Goal: Task Accomplishment & Management: Manage account settings

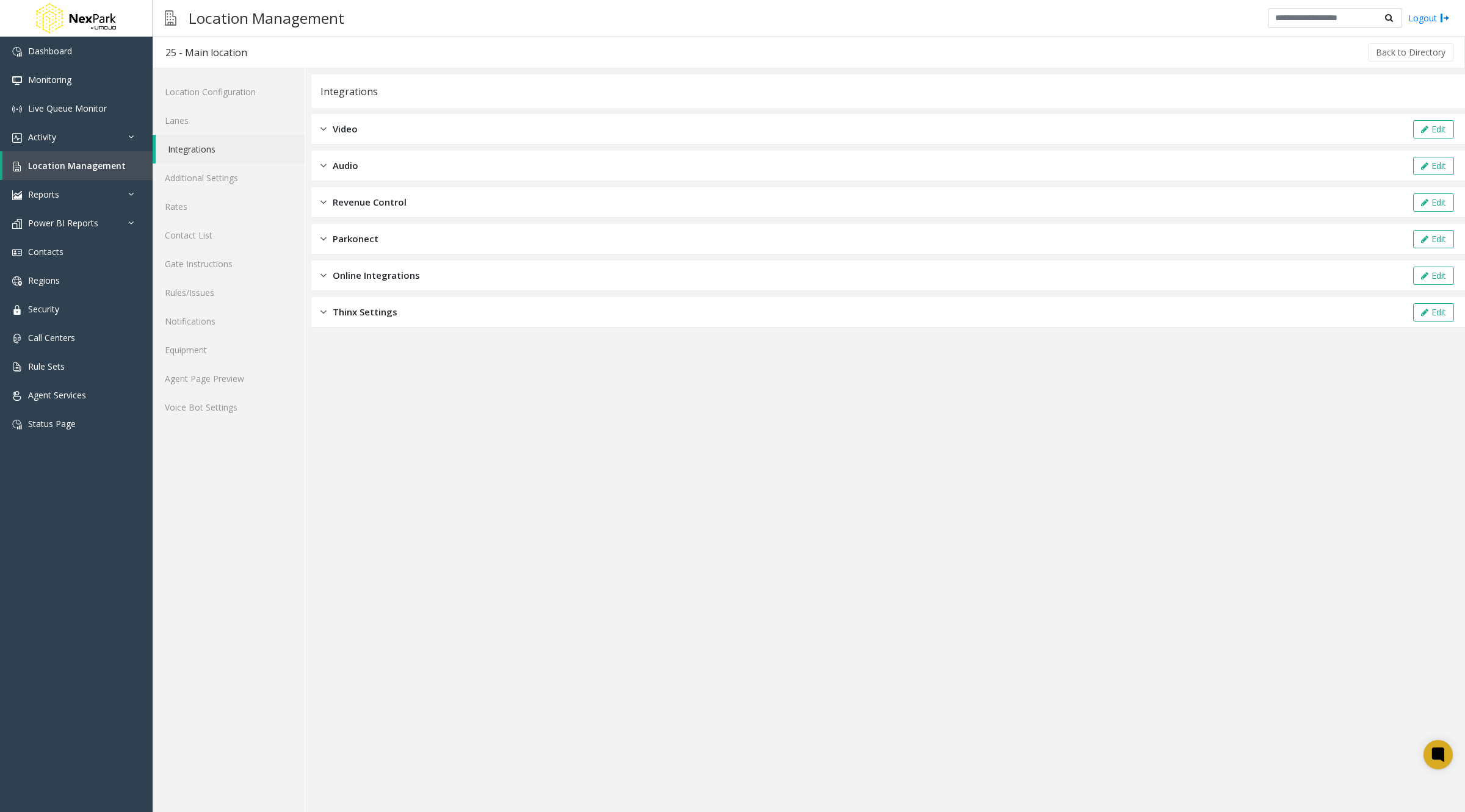
click at [237, 652] on div "Location Configuration Lanes Integrations Additional Settings Rates Contact Lis…" at bounding box center [230, 440] width 153 height 744
click at [365, 266] on div "Online Integrations Edit" at bounding box center [889, 276] width 1154 height 30
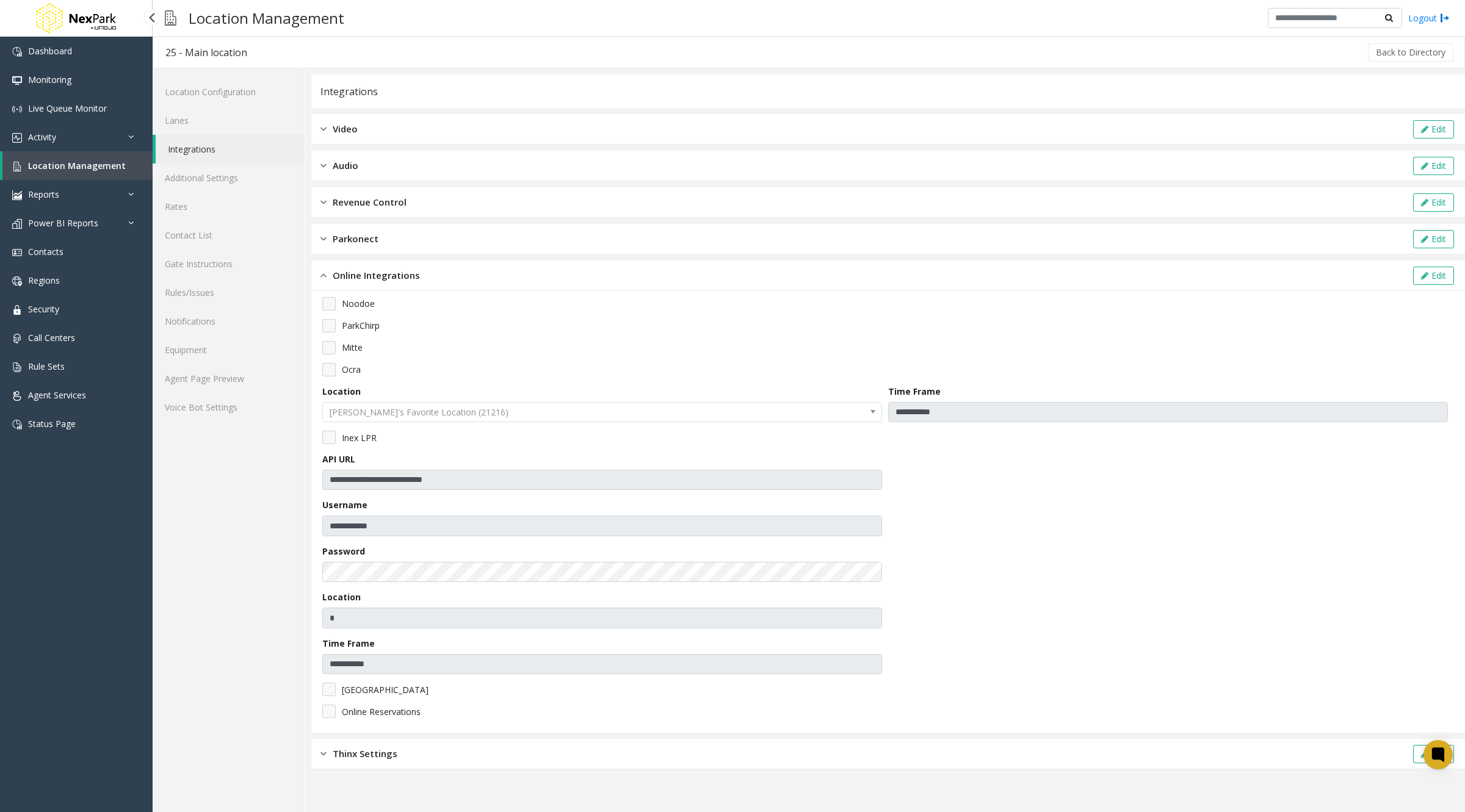
click at [84, 161] on span "Location Management" at bounding box center [77, 165] width 98 height 12
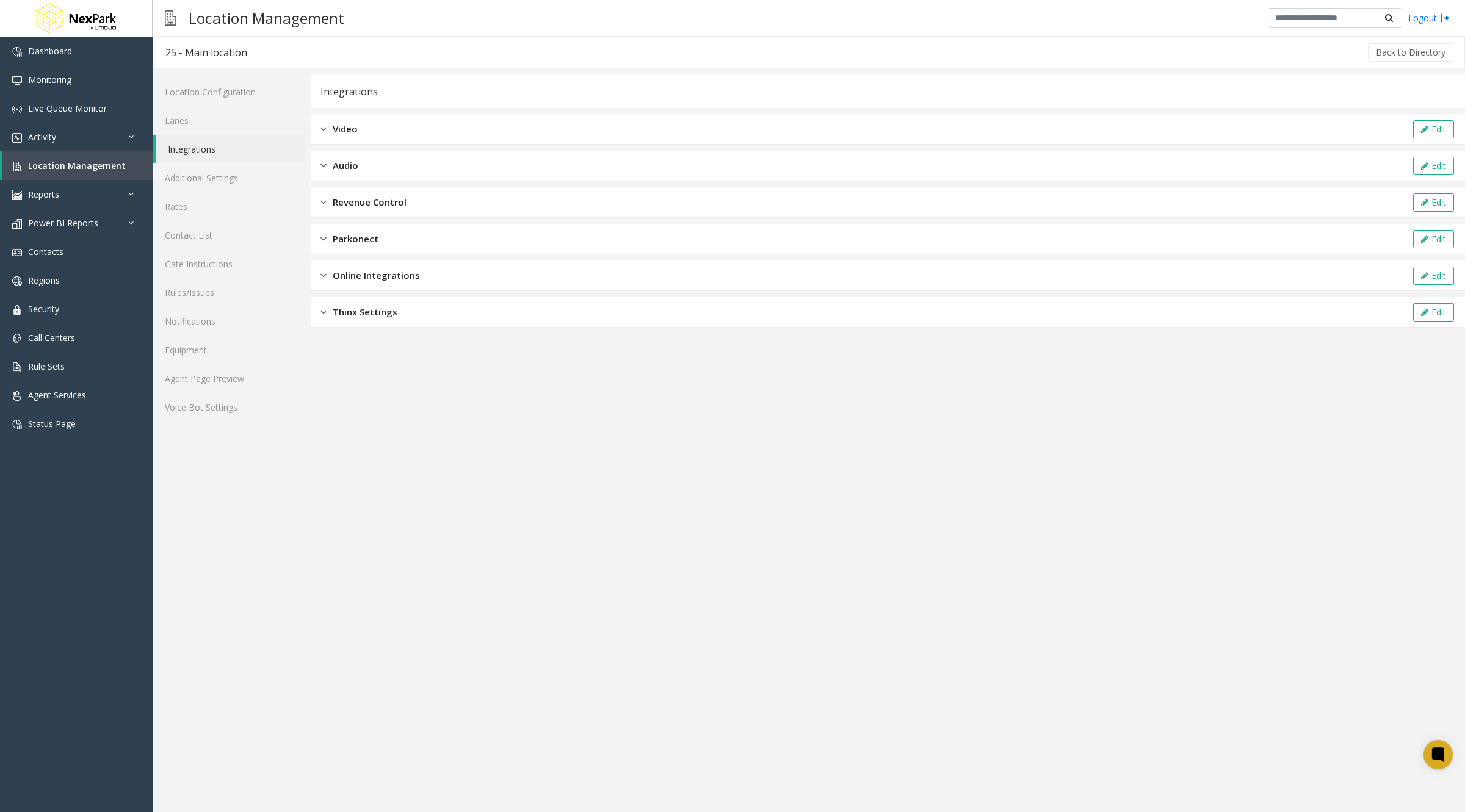
click at [393, 281] on span "Online Integrations" at bounding box center [376, 275] width 88 height 14
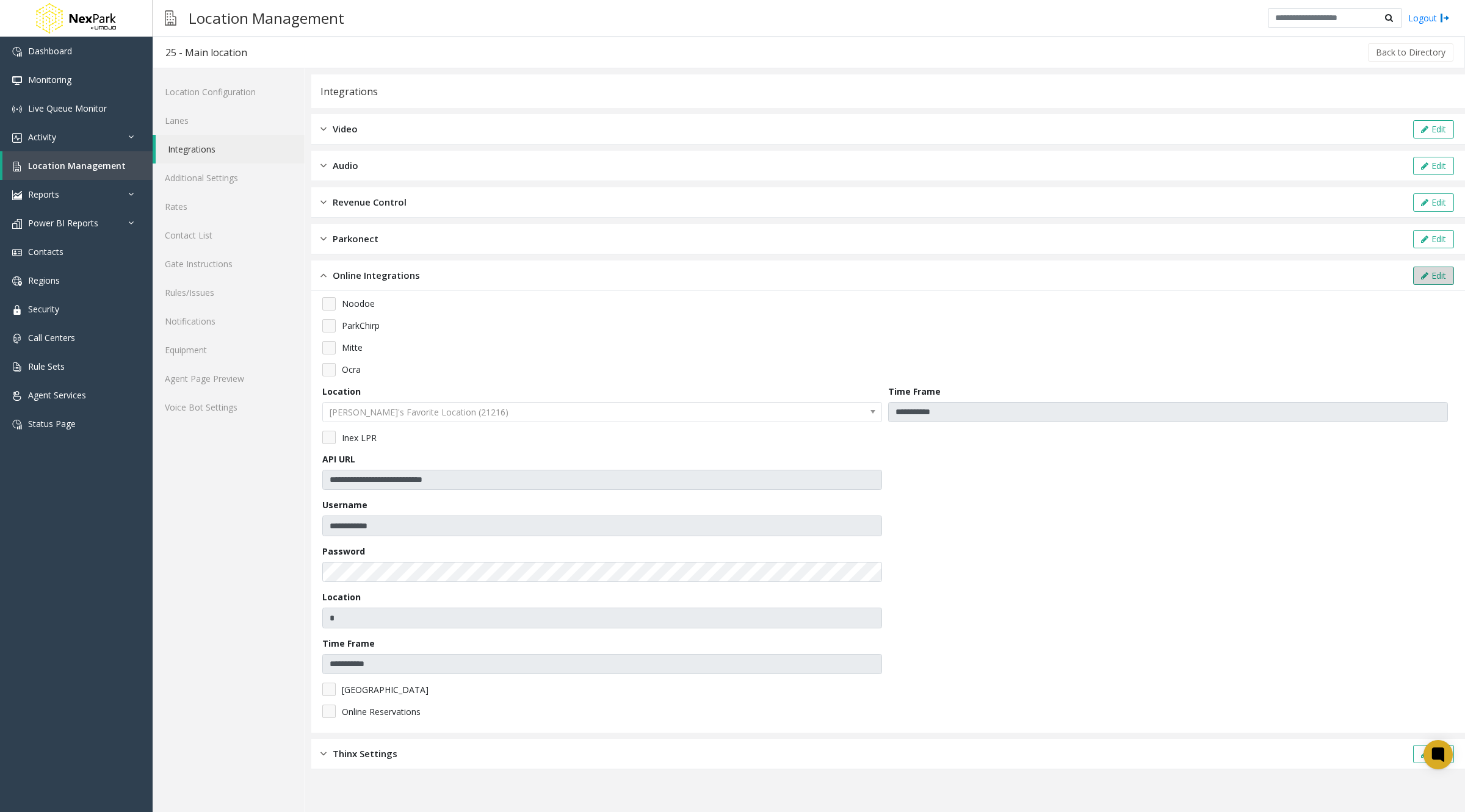
click at [1447, 268] on button "Edit" at bounding box center [1434, 276] width 41 height 18
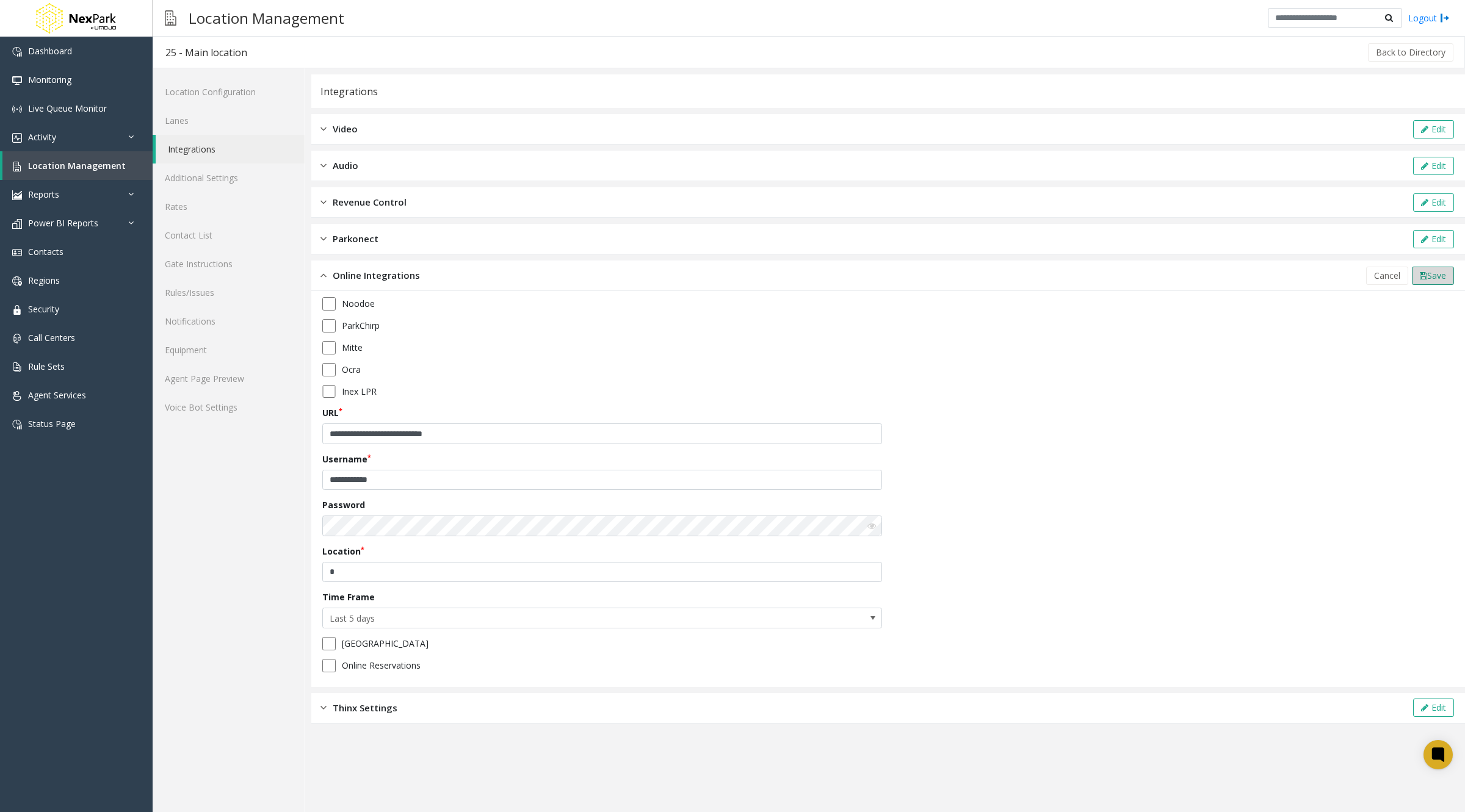
click at [1436, 273] on span "Save" at bounding box center [1436, 276] width 19 height 12
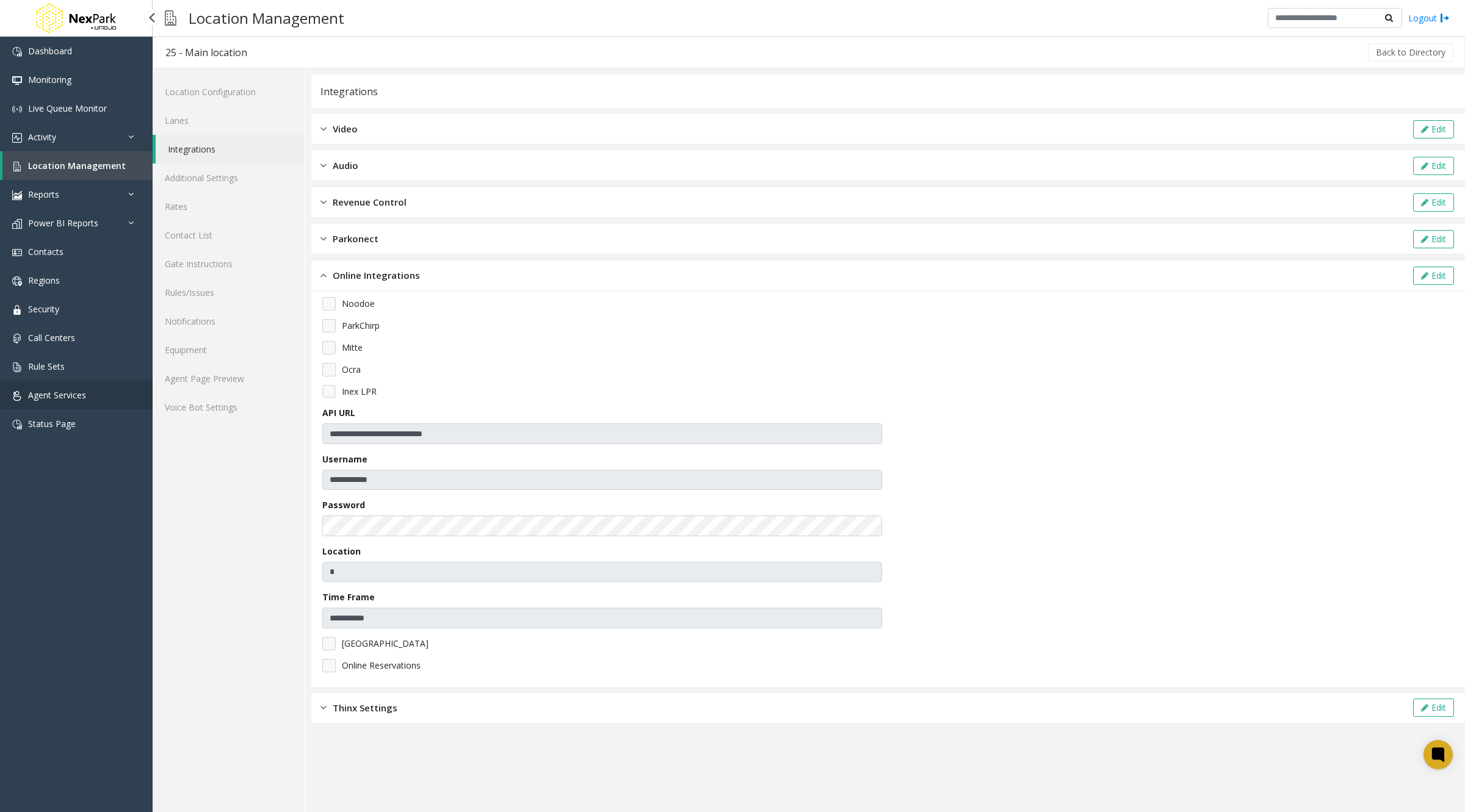
click at [54, 396] on span "Agent Services" at bounding box center [56, 394] width 58 height 12
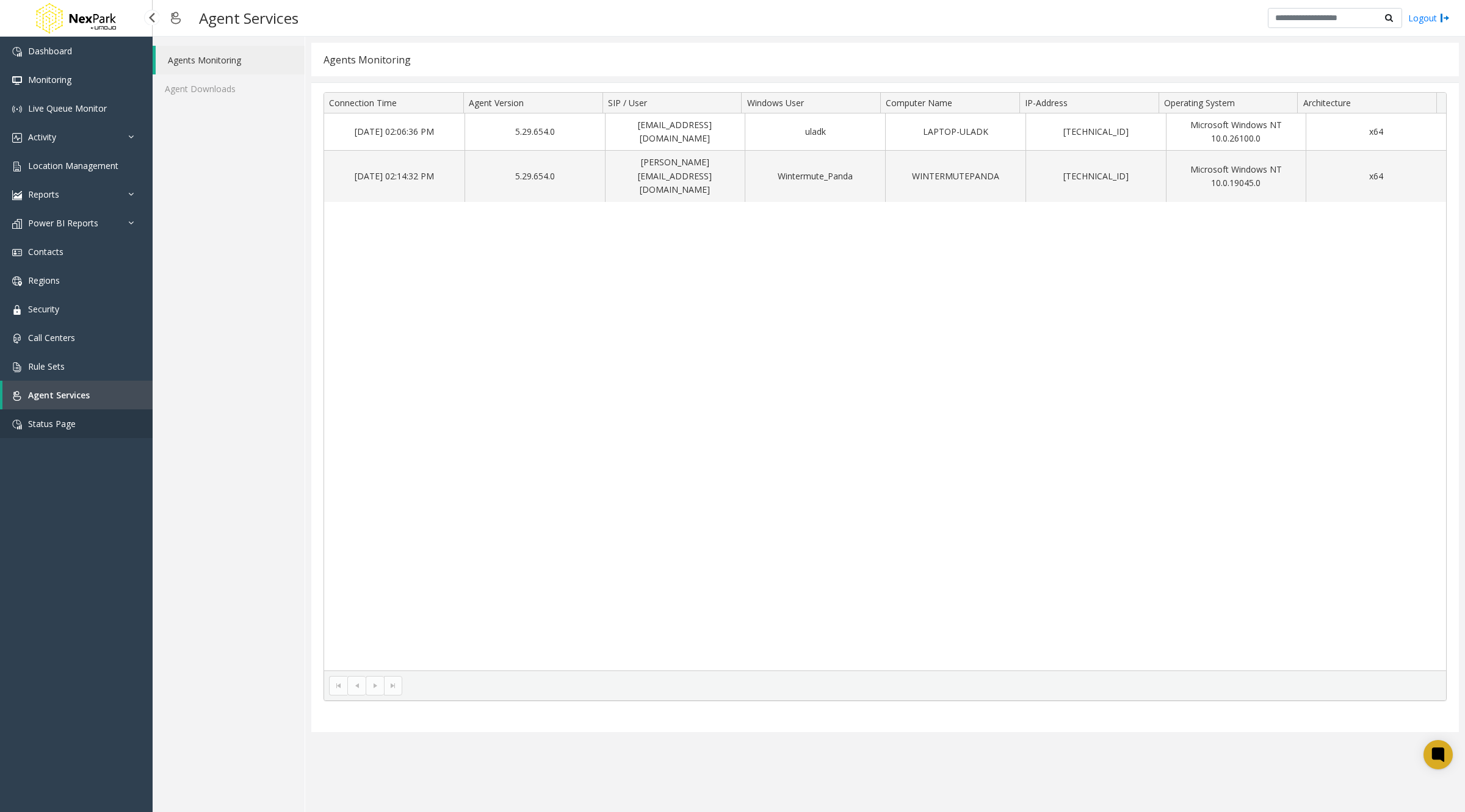
click at [44, 431] on link "Status Page" at bounding box center [77, 423] width 153 height 29
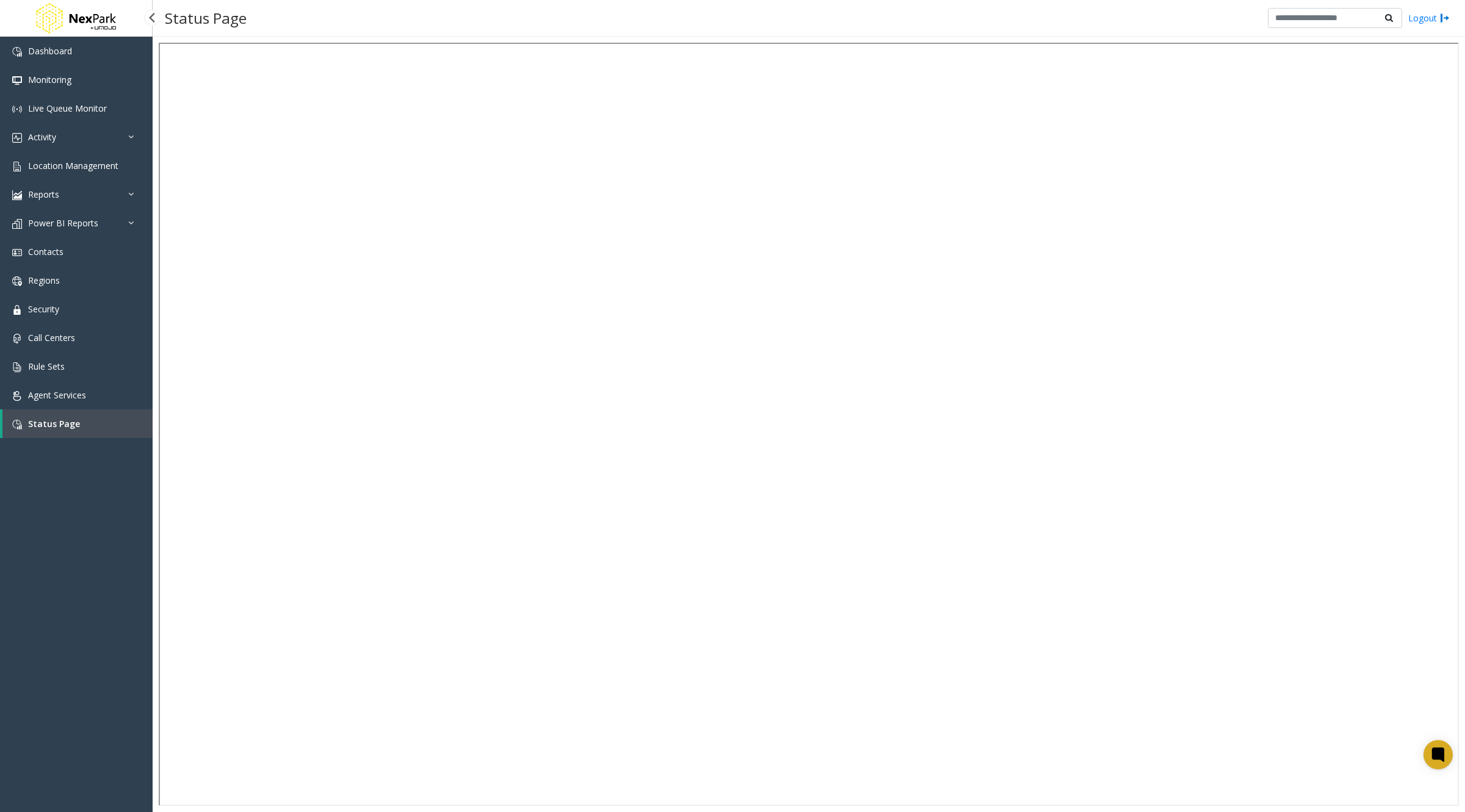
click at [46, 422] on span "Status Page" at bounding box center [53, 424] width 52 height 12
click at [51, 396] on span "Agent Services" at bounding box center [56, 394] width 58 height 12
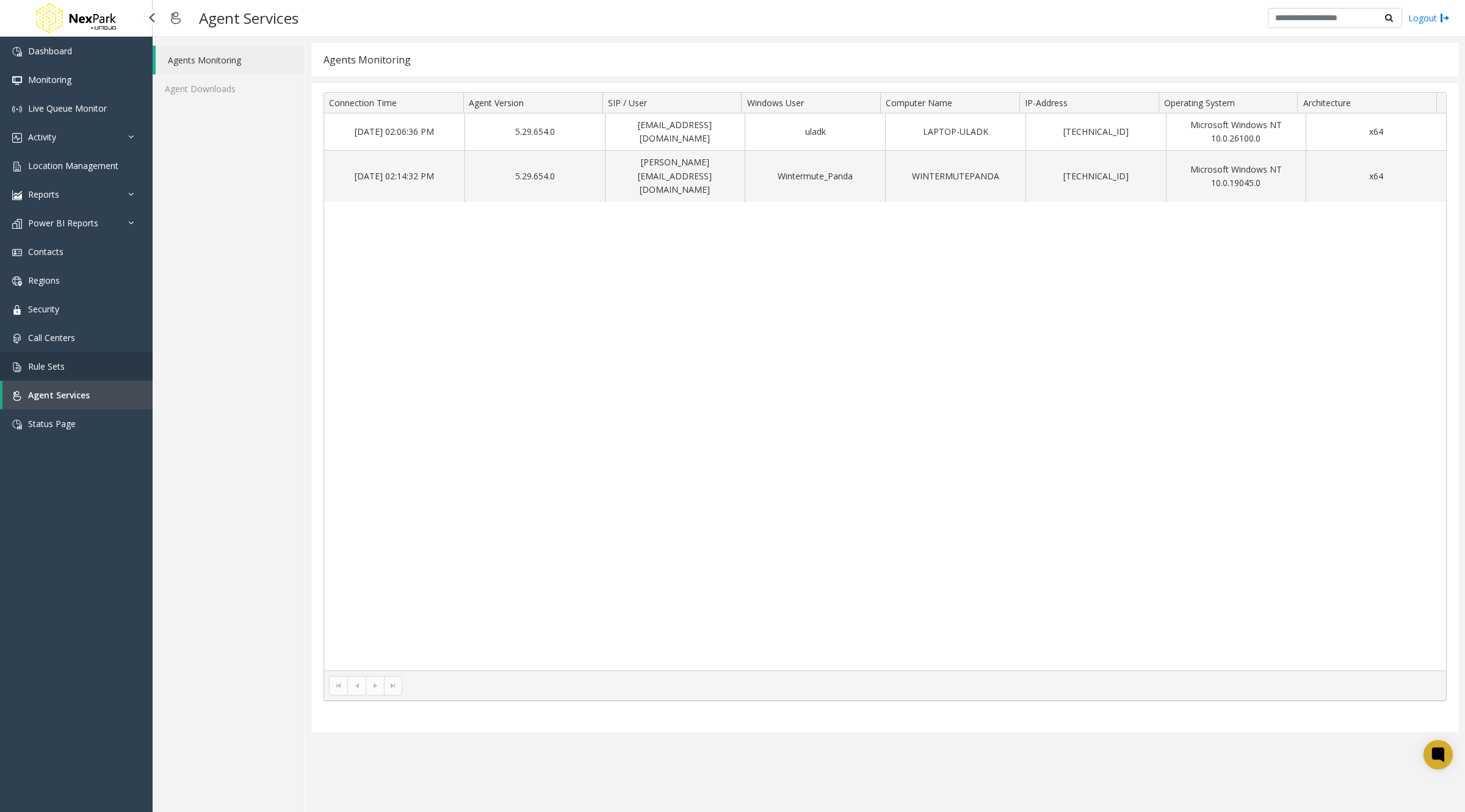
click at [52, 367] on span "Rule Sets" at bounding box center [46, 366] width 37 height 12
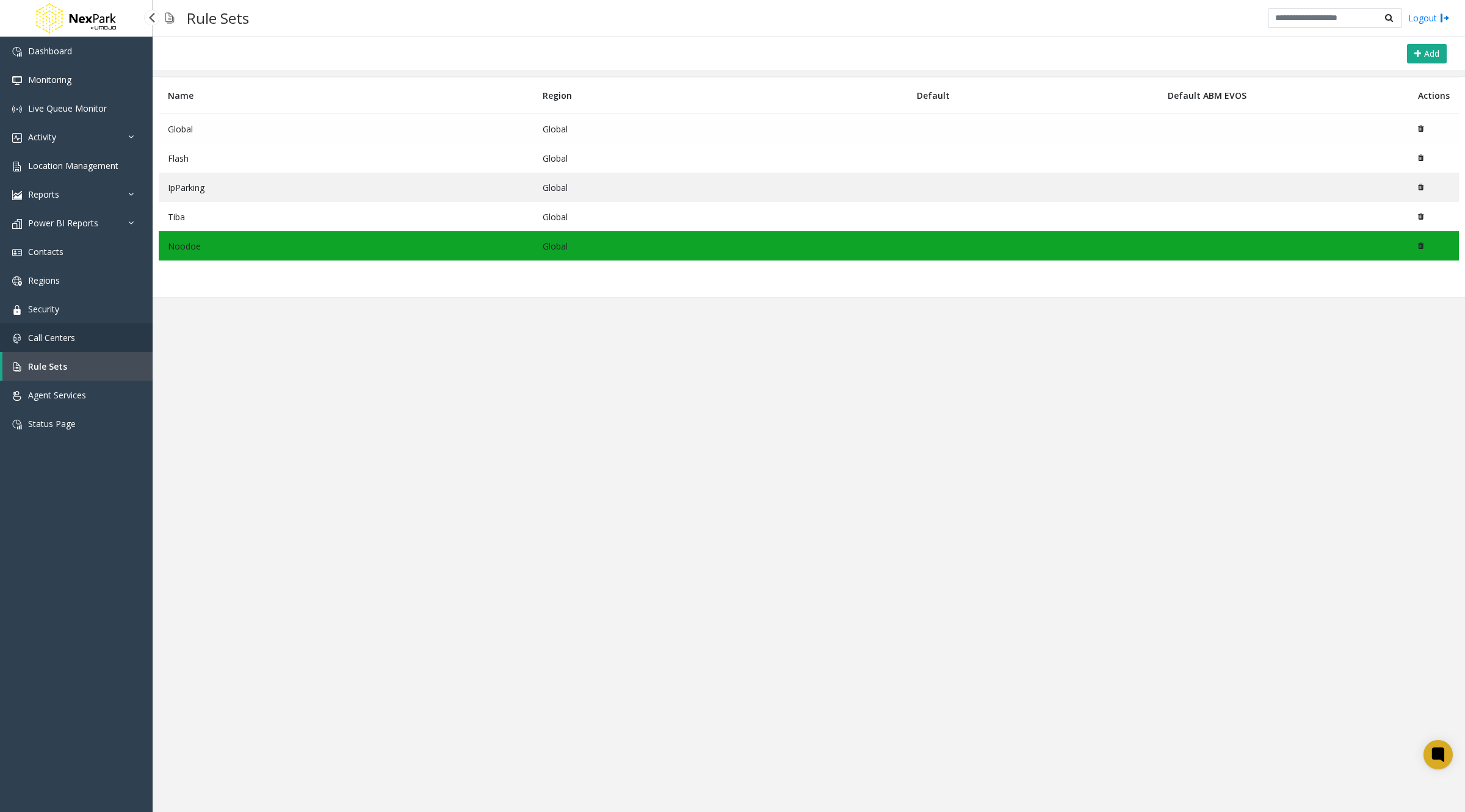
click at [55, 332] on span "Call Centers" at bounding box center [51, 337] width 47 height 12
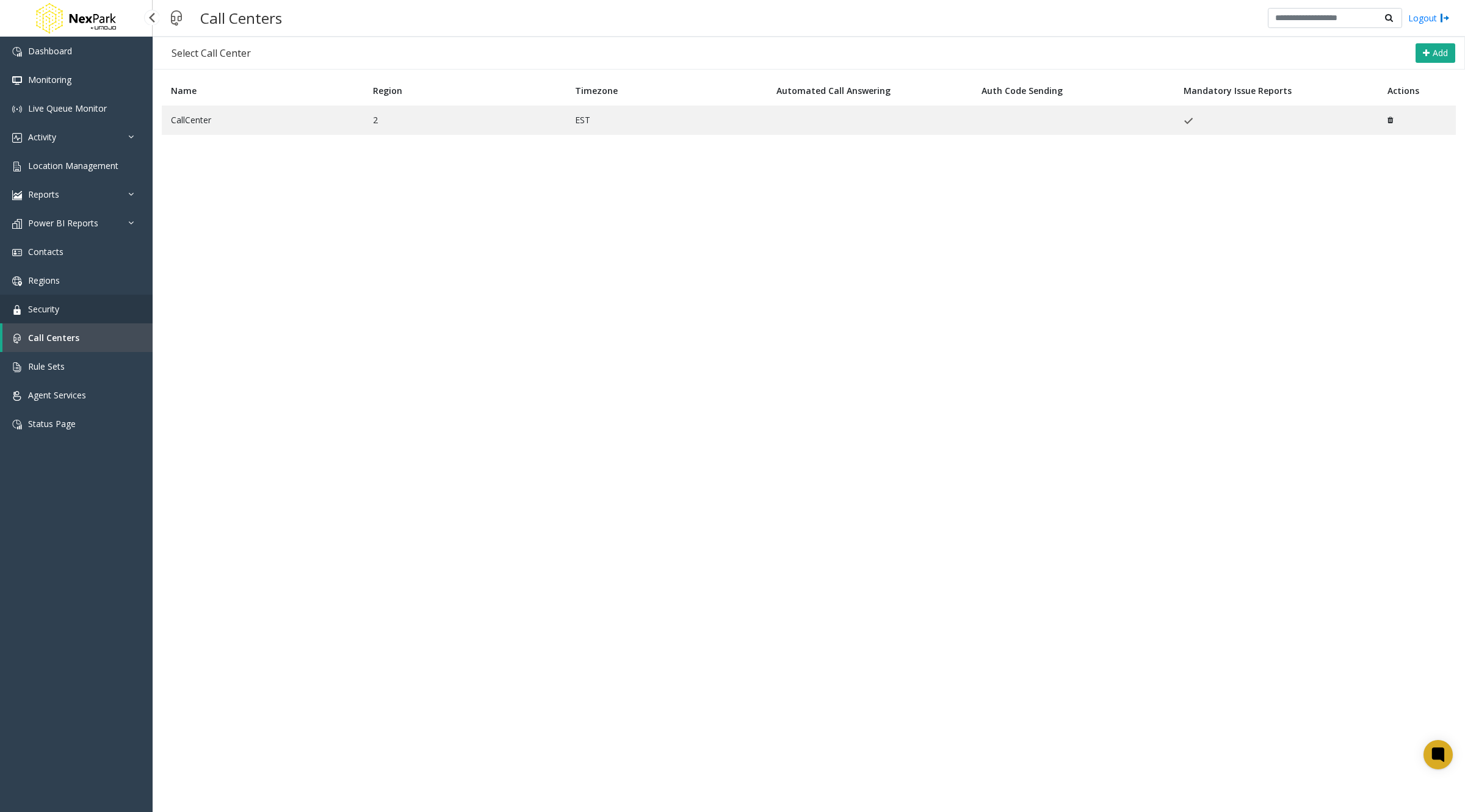
click at [53, 312] on span "Security" at bounding box center [43, 309] width 31 height 12
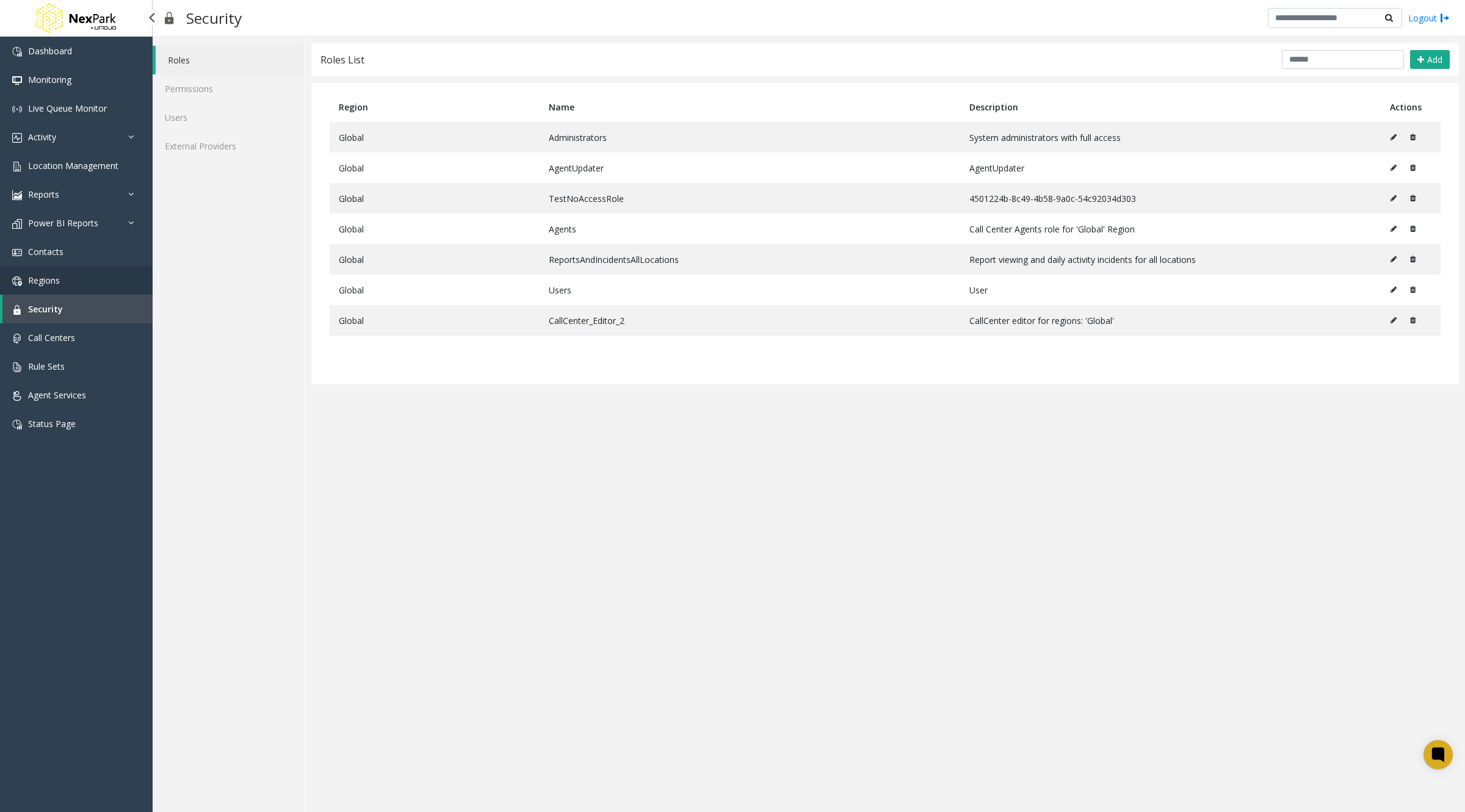
click at [53, 279] on span "Regions" at bounding box center [43, 280] width 31 height 12
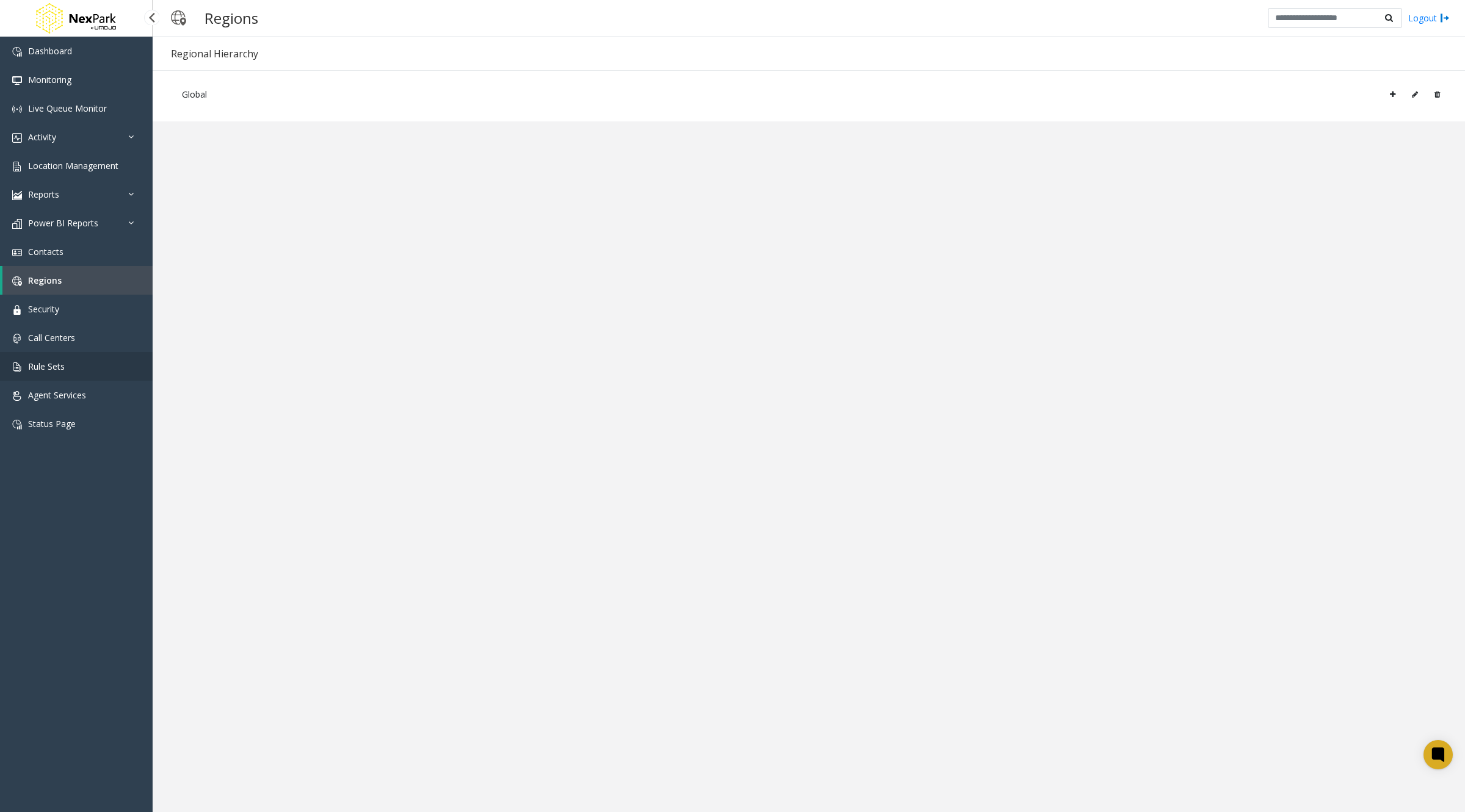
click at [85, 352] on link "Rule Sets" at bounding box center [77, 366] width 153 height 29
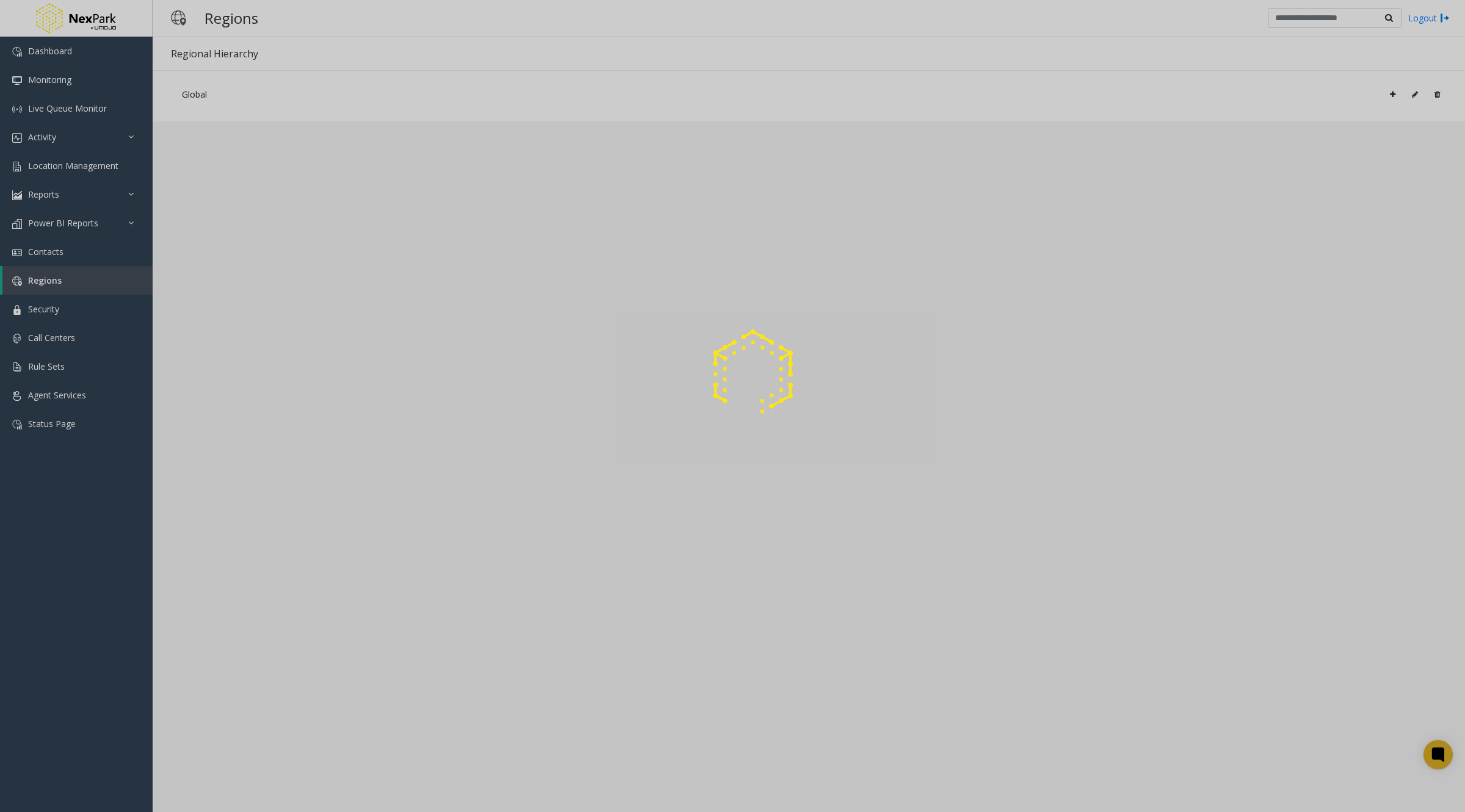
click at [84, 339] on div at bounding box center [732, 406] width 1465 height 812
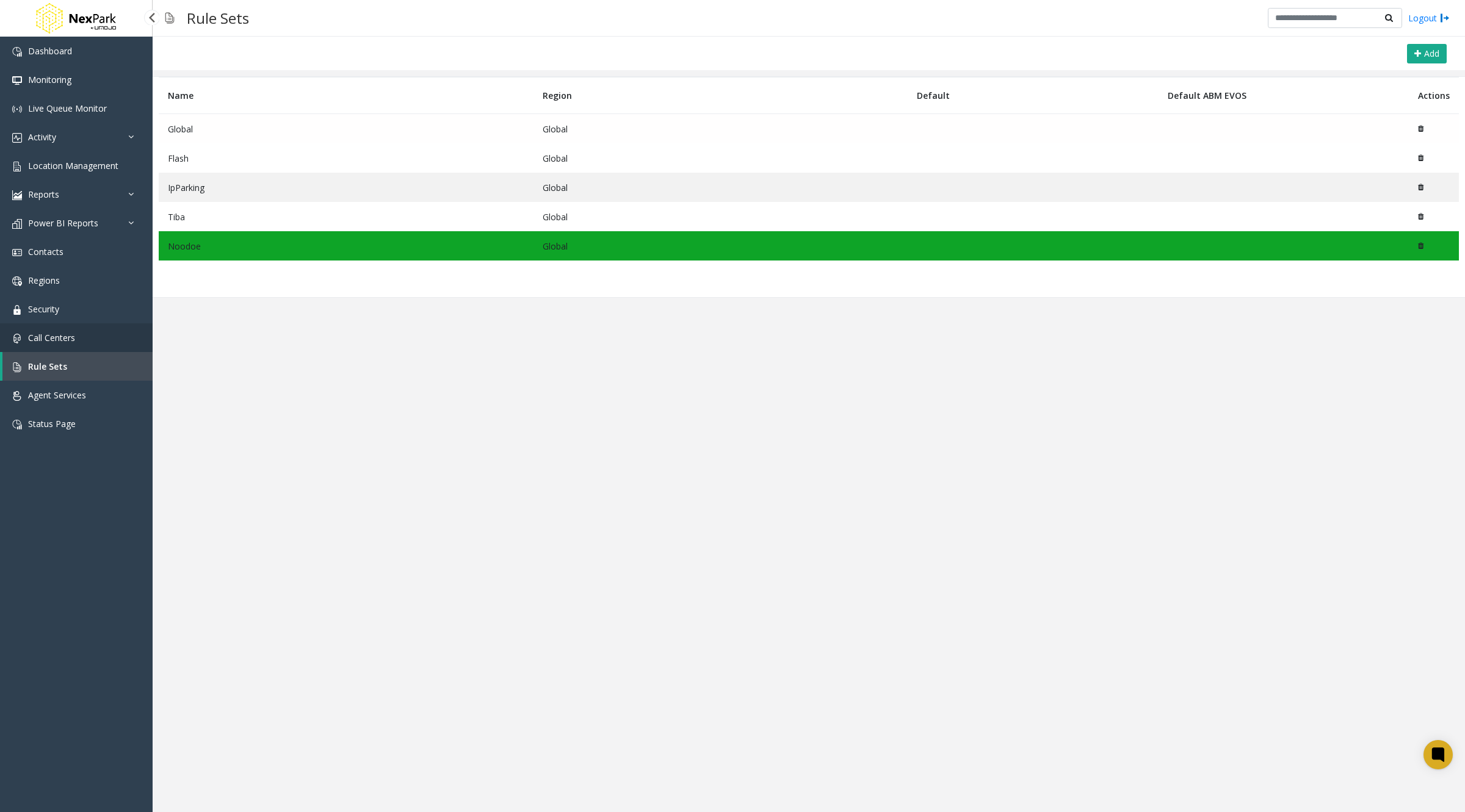
click at [49, 338] on span "Call Centers" at bounding box center [51, 337] width 47 height 12
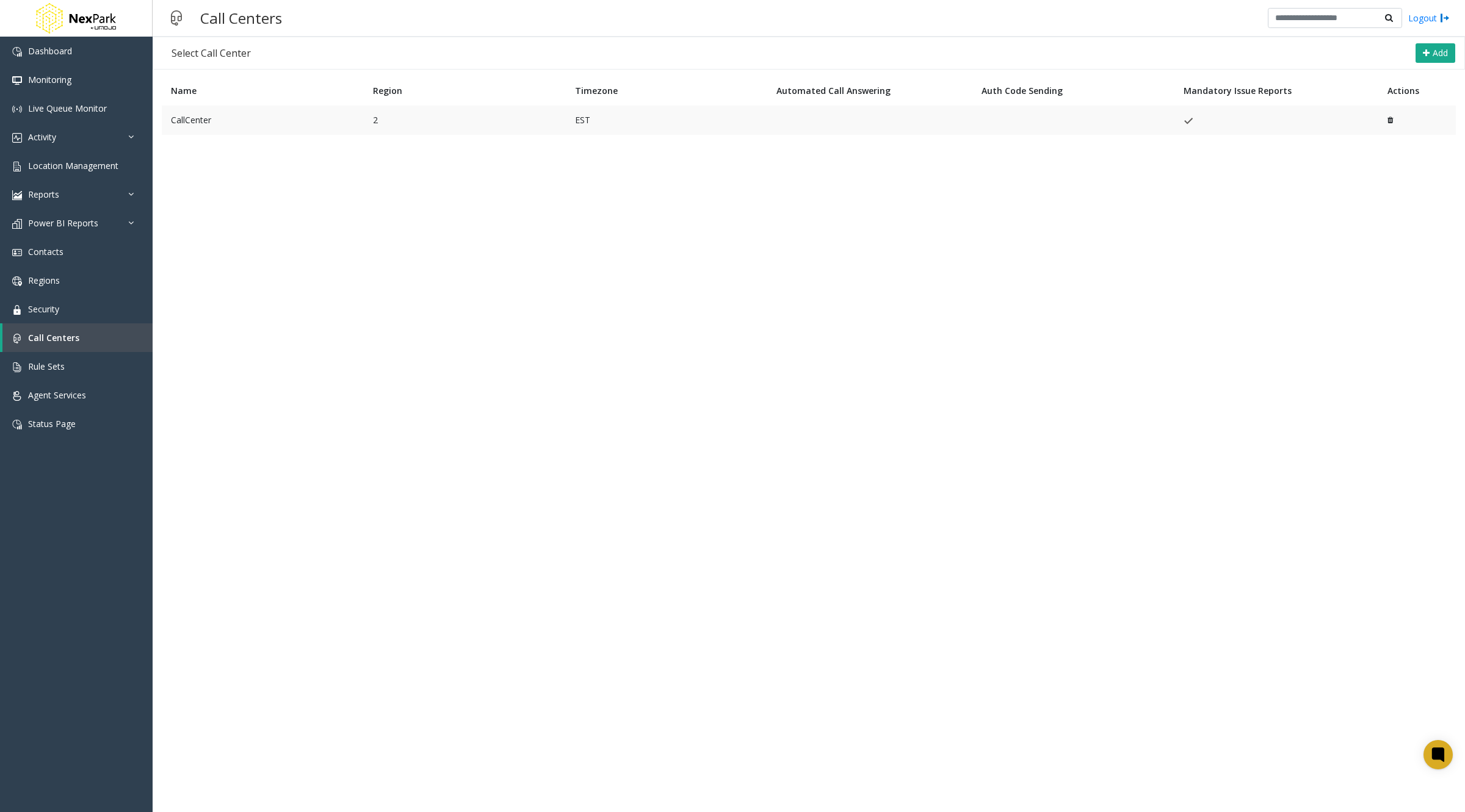
click at [244, 125] on td "CallCenter" at bounding box center [262, 121] width 202 height 29
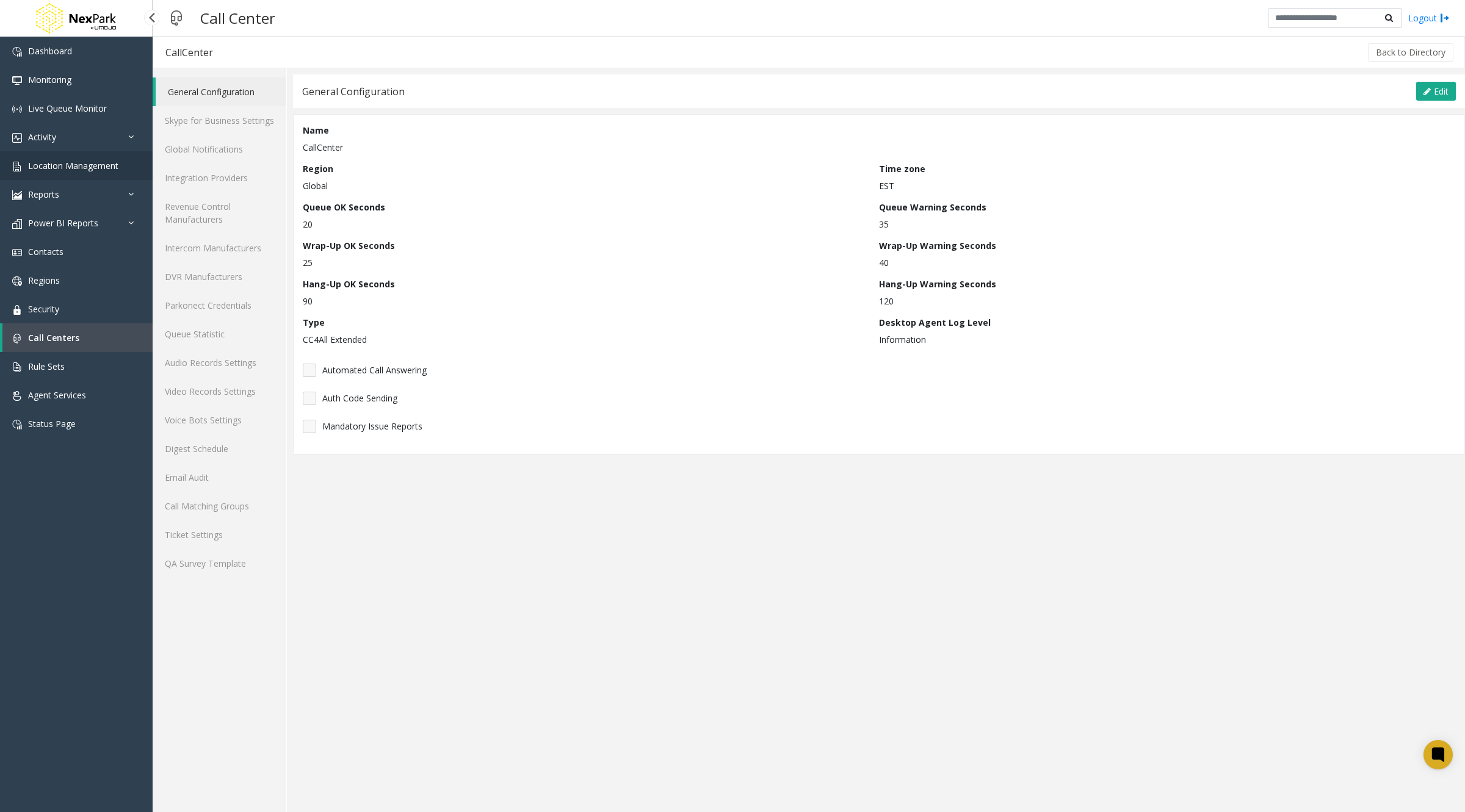
click at [58, 168] on span "Location Management" at bounding box center [73, 165] width 90 height 12
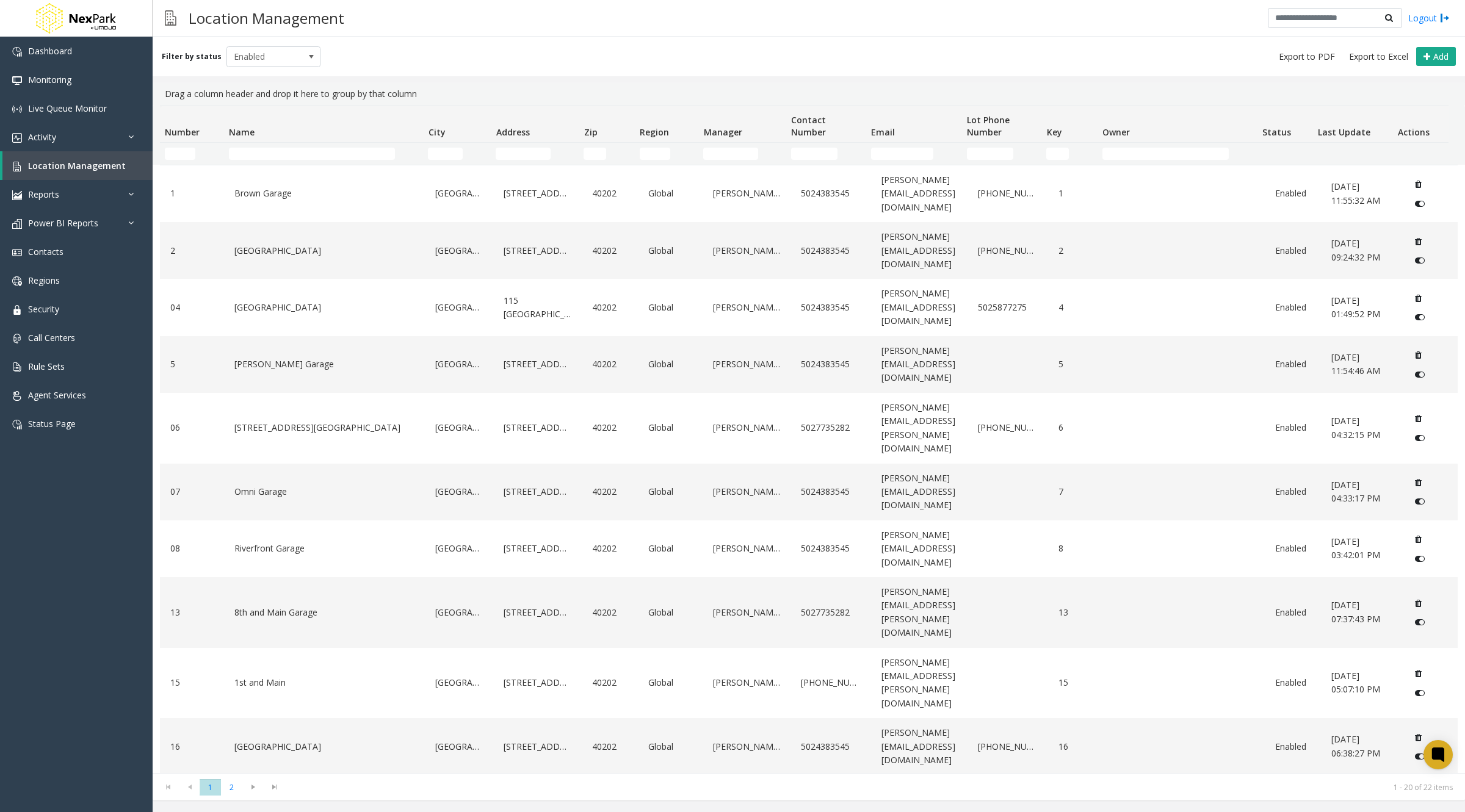
click at [283, 140] on th "Name" at bounding box center [324, 124] width 200 height 37
click at [278, 159] on td "Name Filter" at bounding box center [324, 154] width 200 height 22
click at [284, 157] on input "Name Filter" at bounding box center [312, 153] width 166 height 12
type input "*"
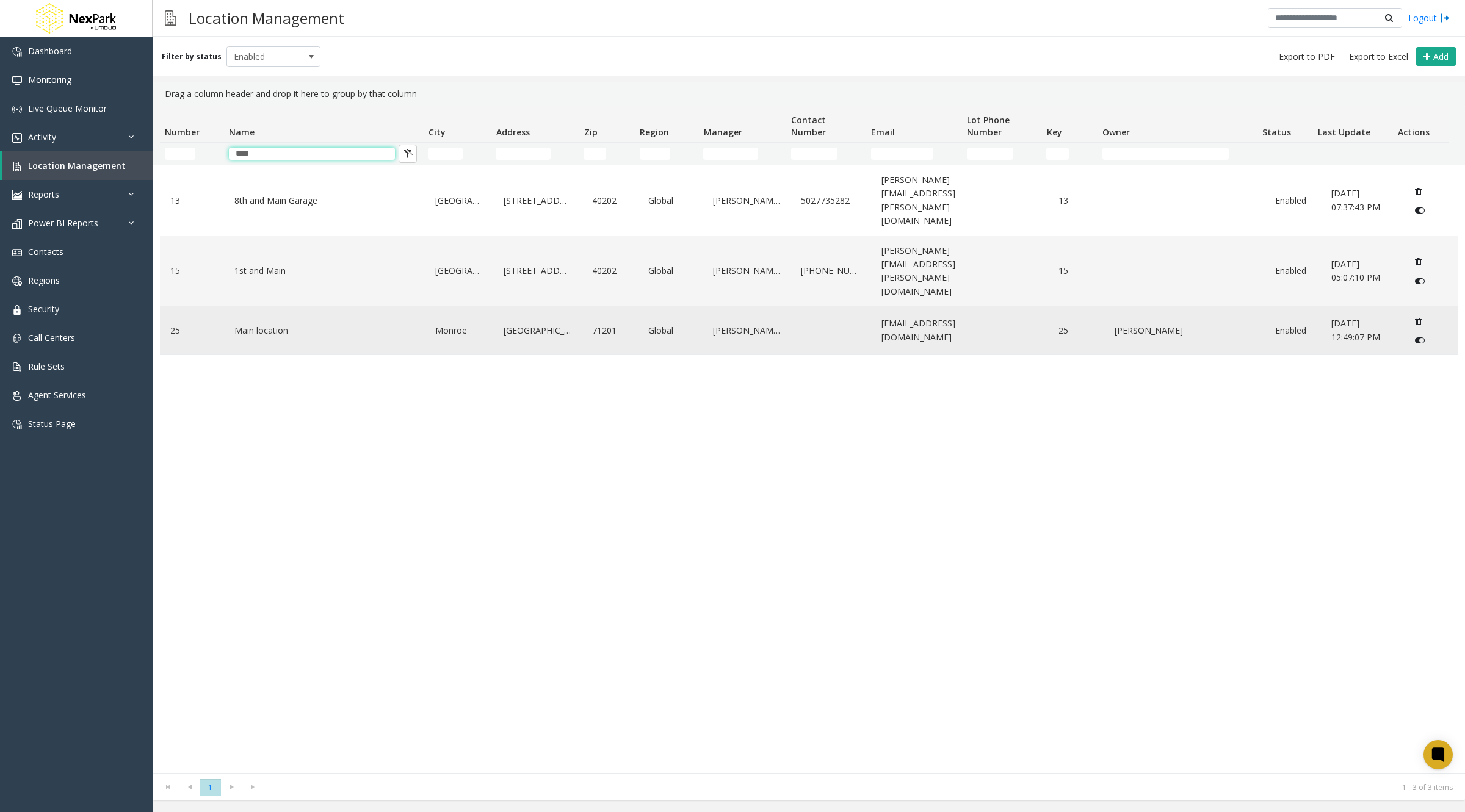
type input "****"
click at [315, 321] on link "Main location" at bounding box center [325, 330] width 186 height 19
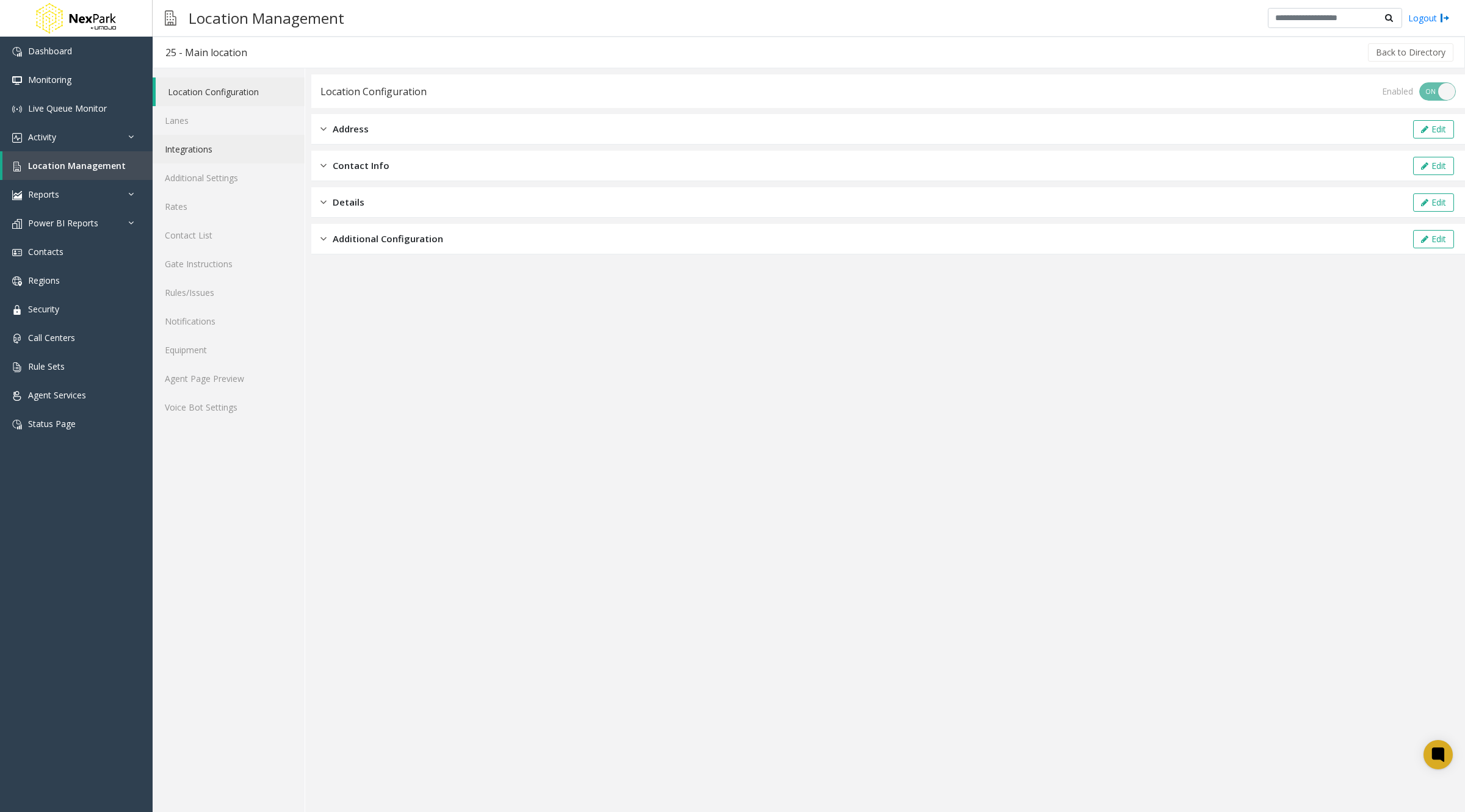
click at [214, 151] on link "Integrations" at bounding box center [229, 148] width 152 height 29
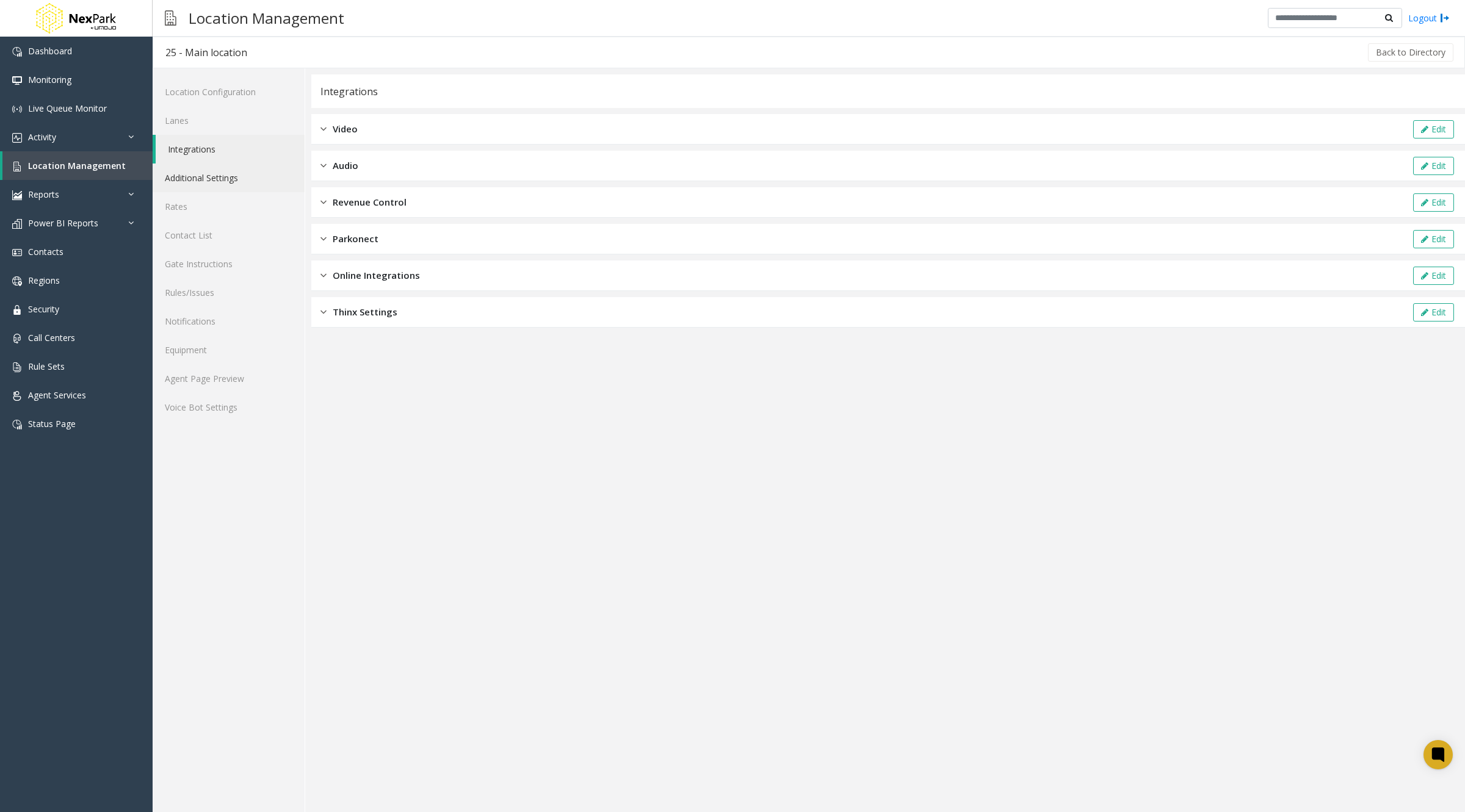
click at [212, 176] on link "Additional Settings" at bounding box center [229, 177] width 152 height 29
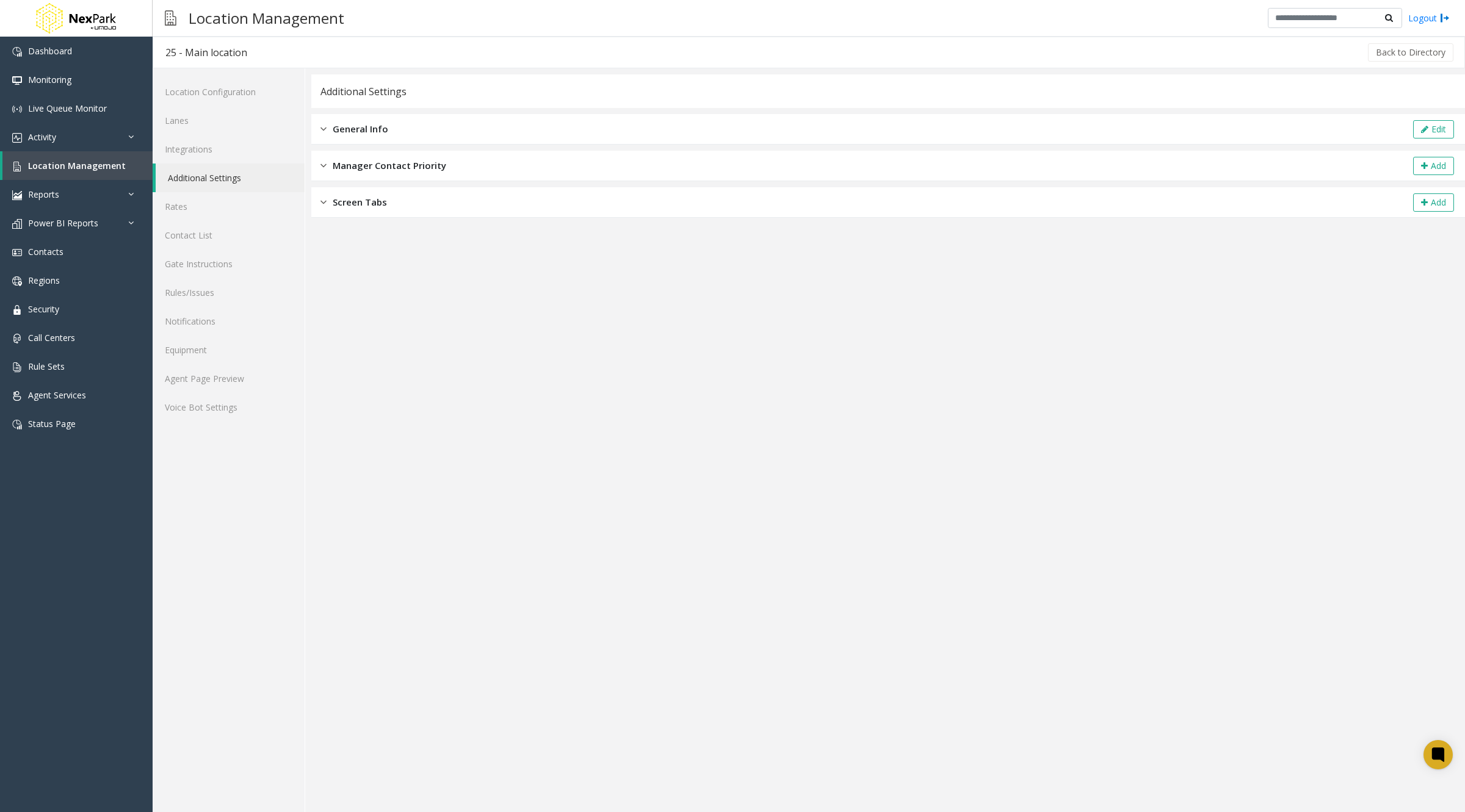
click at [346, 198] on span "Screen Tabs" at bounding box center [360, 202] width 54 height 14
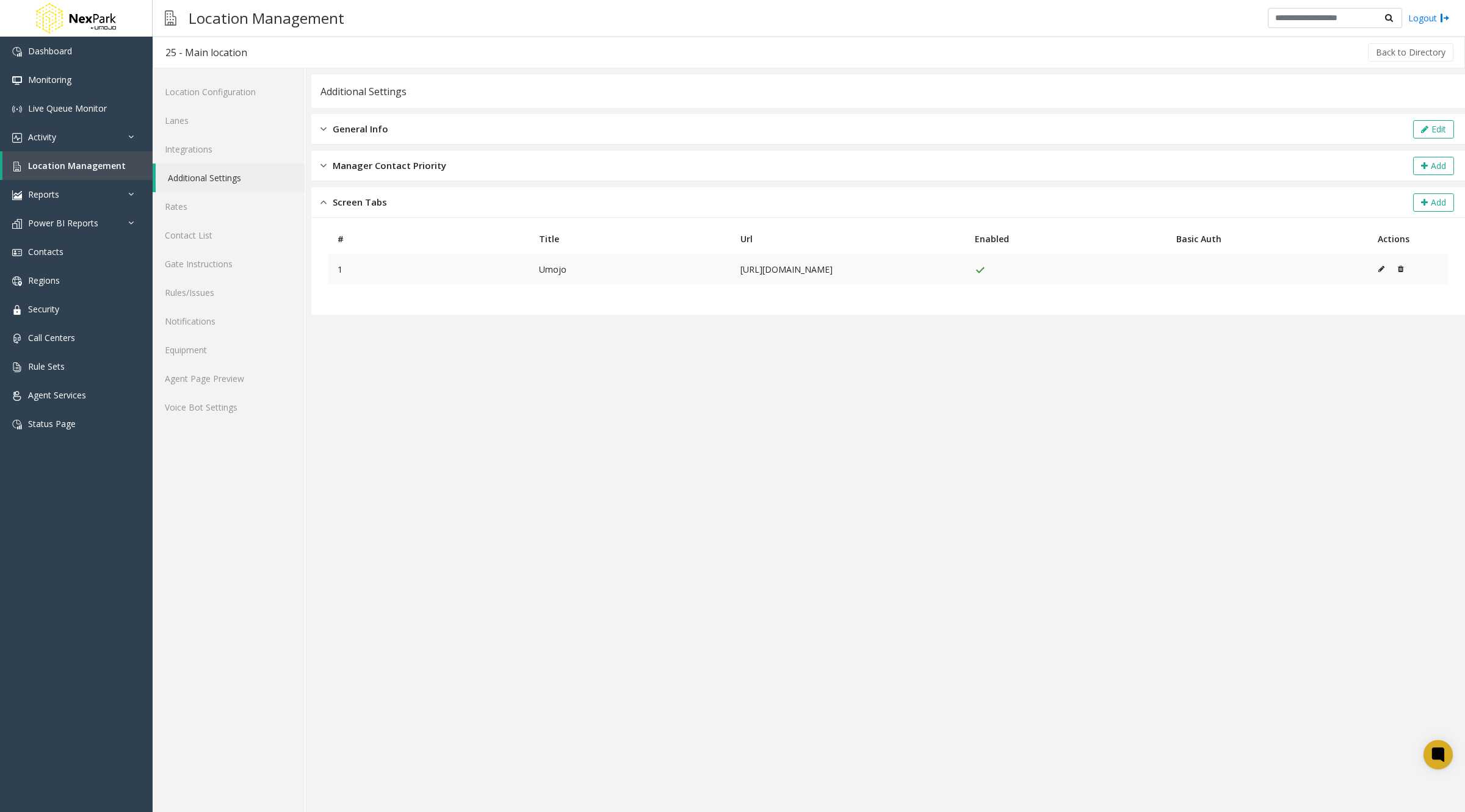
click at [1385, 268] on icon at bounding box center [1381, 269] width 6 height 7
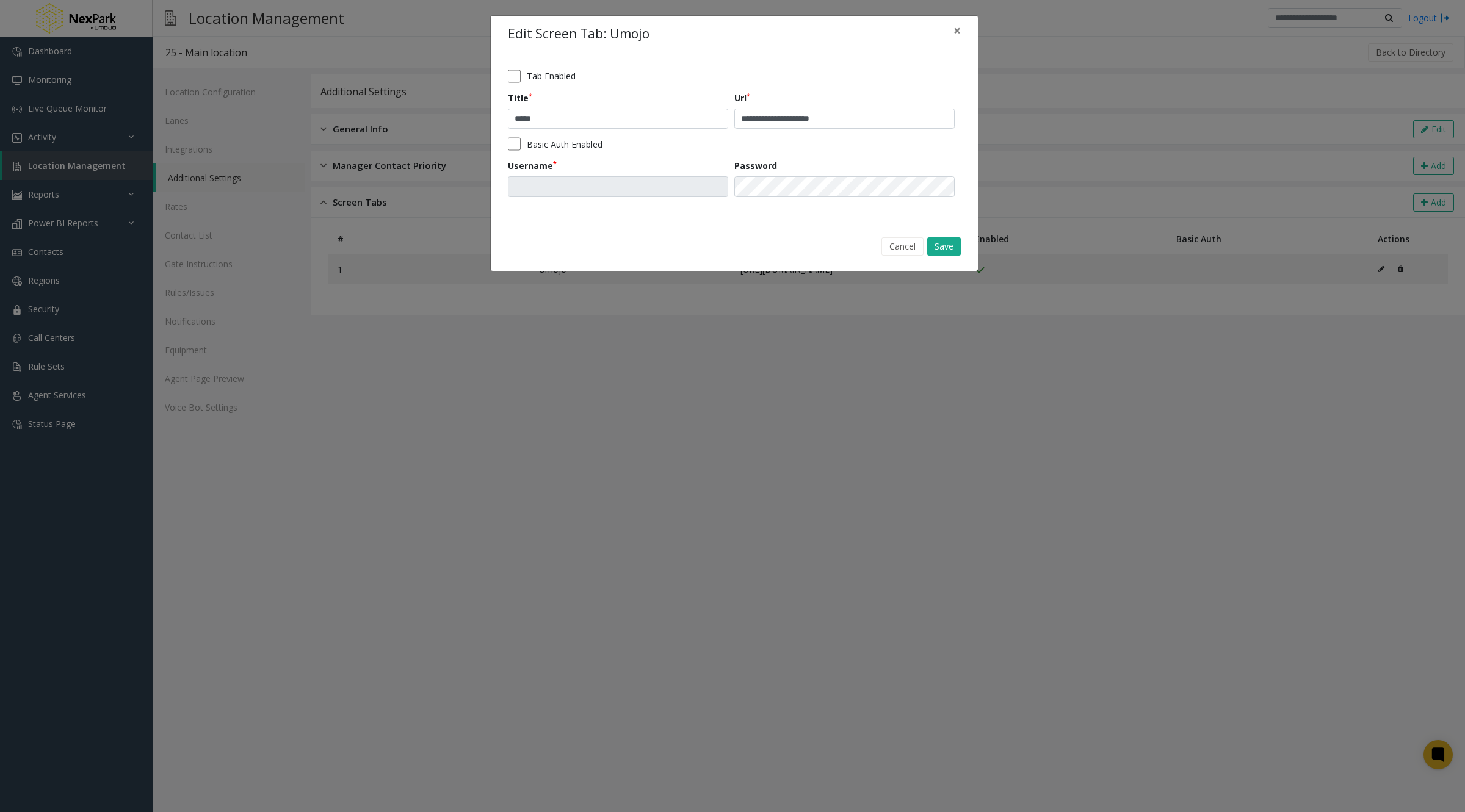
click at [562, 76] on label "Tab Enabled" at bounding box center [550, 76] width 49 height 13
click at [946, 247] on button "Save" at bounding box center [944, 247] width 33 height 18
